Goal: Check status: Check status

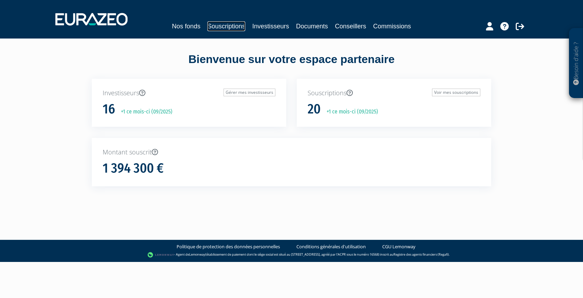
click at [227, 26] on link "Souscriptions" at bounding box center [227, 26] width 38 height 10
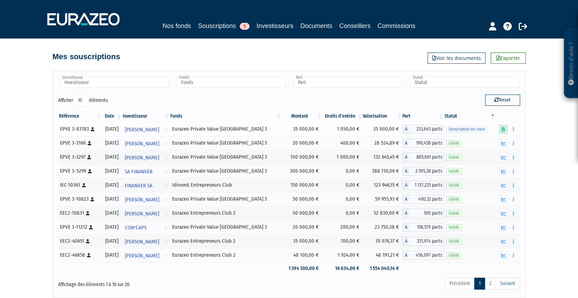
click at [504, 129] on icon at bounding box center [504, 129] width 4 height 5
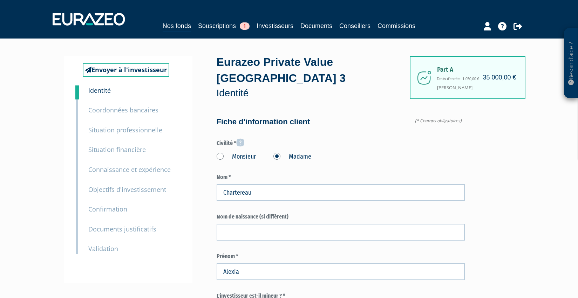
type input "6 37 10 16 86"
click at [214, 23] on link "Souscriptions 1" at bounding box center [224, 26] width 52 height 10
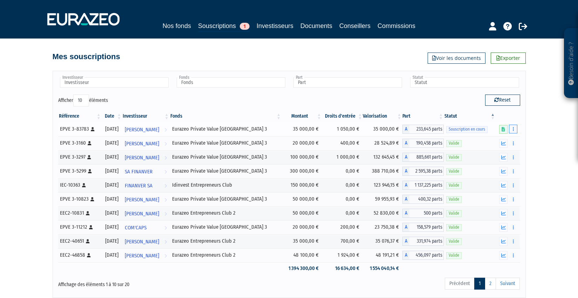
click at [513, 129] on icon "button" at bounding box center [513, 129] width 1 height 5
click at [505, 142] on icon "button" at bounding box center [503, 143] width 5 height 5
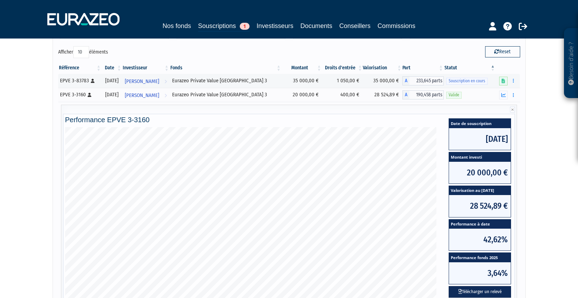
scroll to position [35, 0]
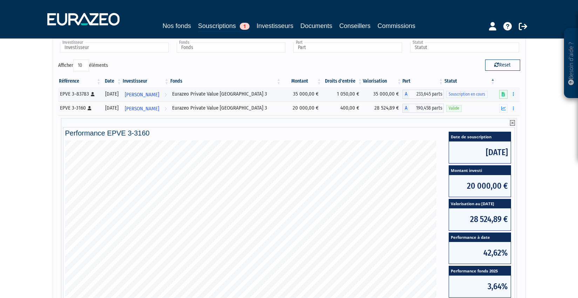
click at [512, 123] on icon at bounding box center [512, 123] width 5 height 6
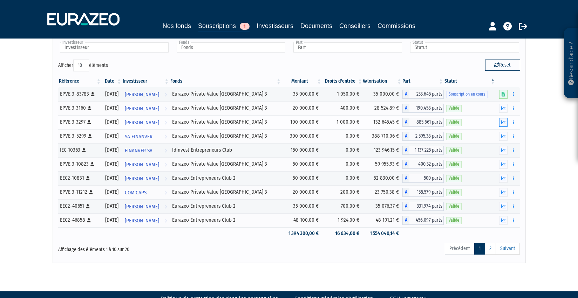
click at [504, 123] on icon "button" at bounding box center [503, 122] width 5 height 5
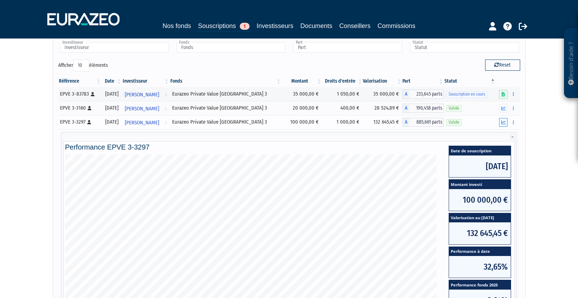
click at [504, 123] on icon "button" at bounding box center [503, 122] width 5 height 5
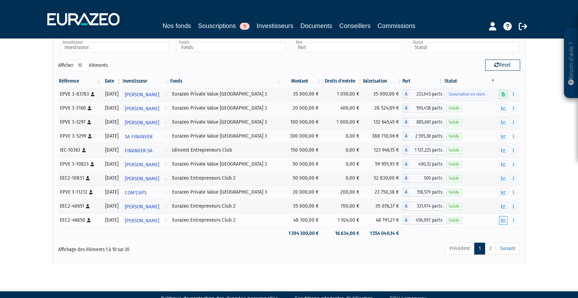
click at [504, 218] on icon "button" at bounding box center [503, 220] width 5 height 5
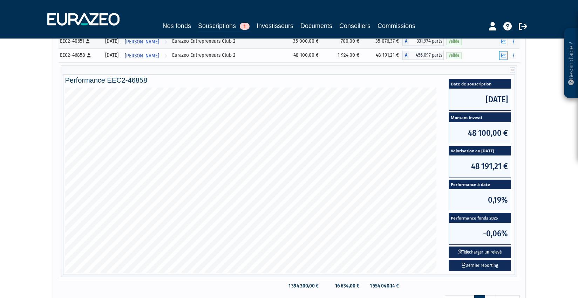
scroll to position [210, 0]
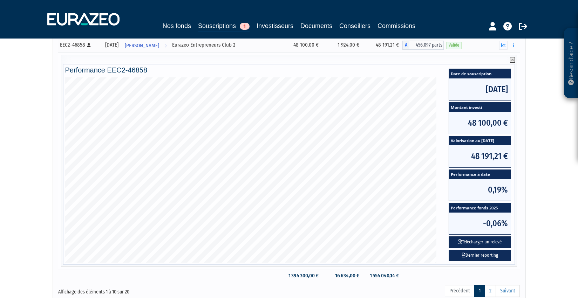
click at [513, 60] on icon at bounding box center [512, 60] width 5 height 6
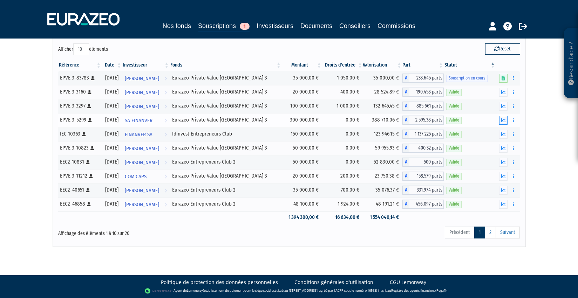
click at [505, 120] on icon "button" at bounding box center [503, 120] width 5 height 5
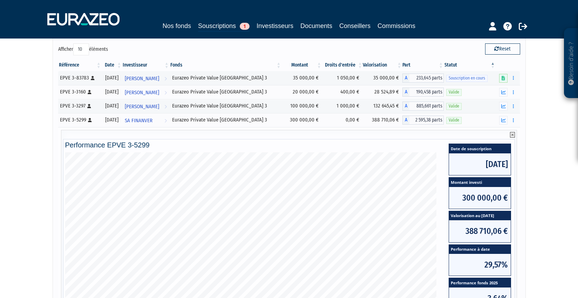
click at [514, 135] on icon at bounding box center [512, 135] width 5 height 6
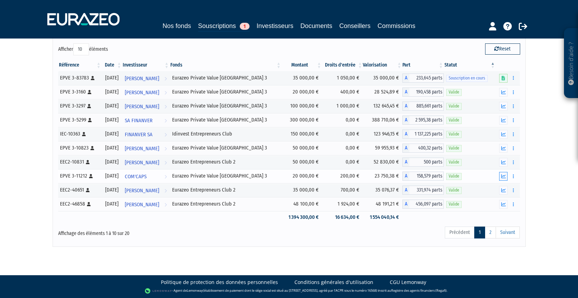
click at [506, 176] on icon "button" at bounding box center [503, 176] width 5 height 5
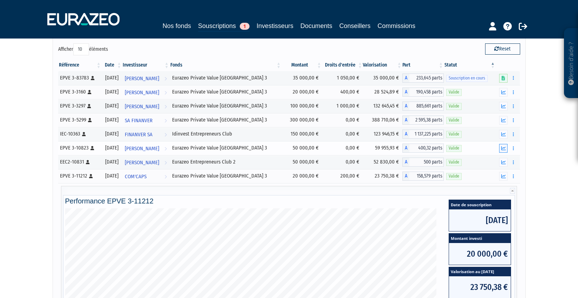
click at [503, 148] on icon "button" at bounding box center [503, 148] width 5 height 5
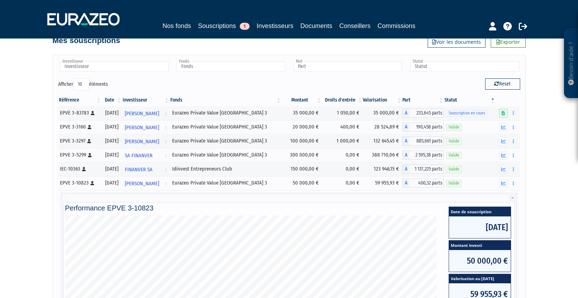
scroll to position [0, 0]
